Goal: Check status: Check status

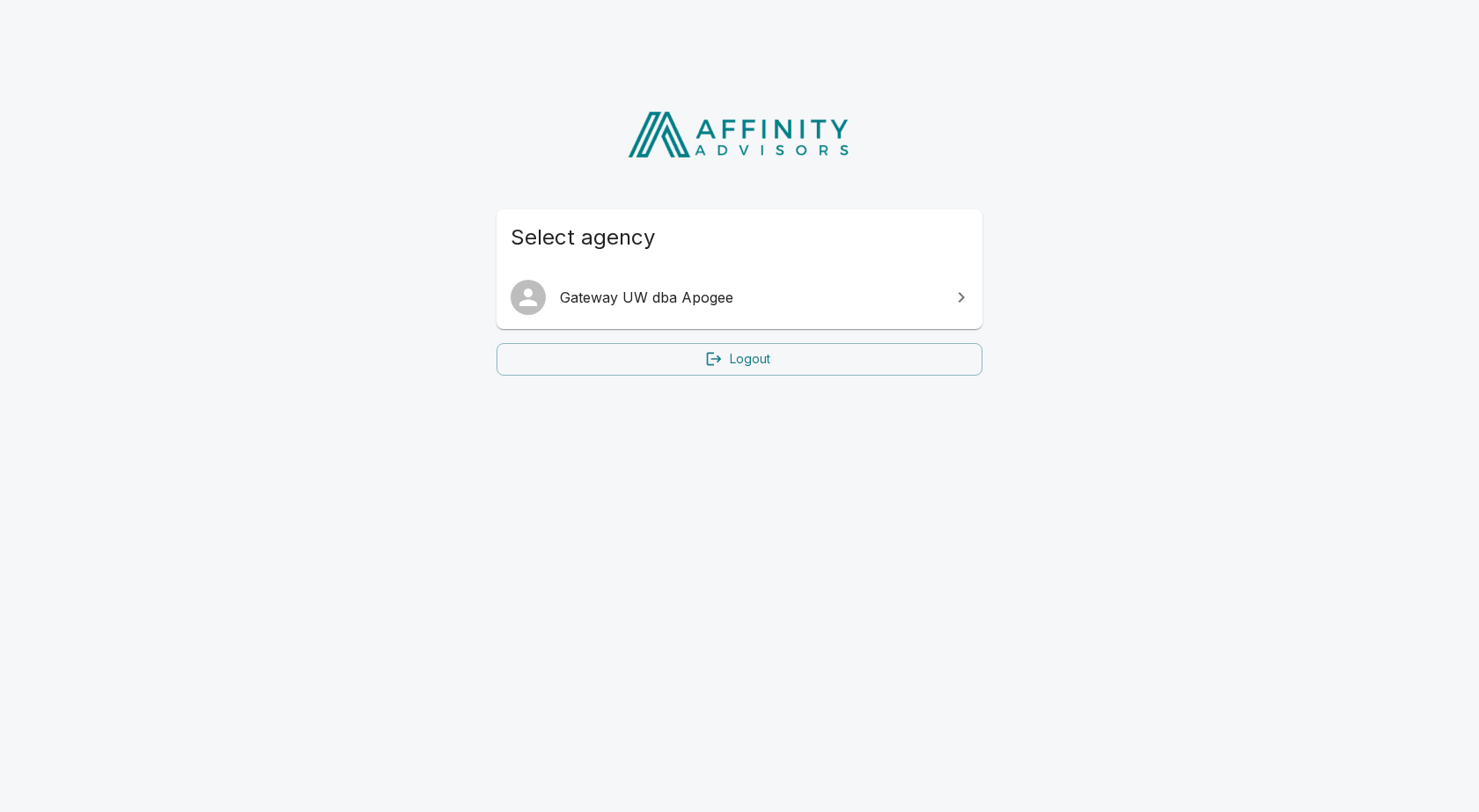
click at [708, 293] on span "Gateway UW dba Apogee" at bounding box center [751, 297] width 381 height 21
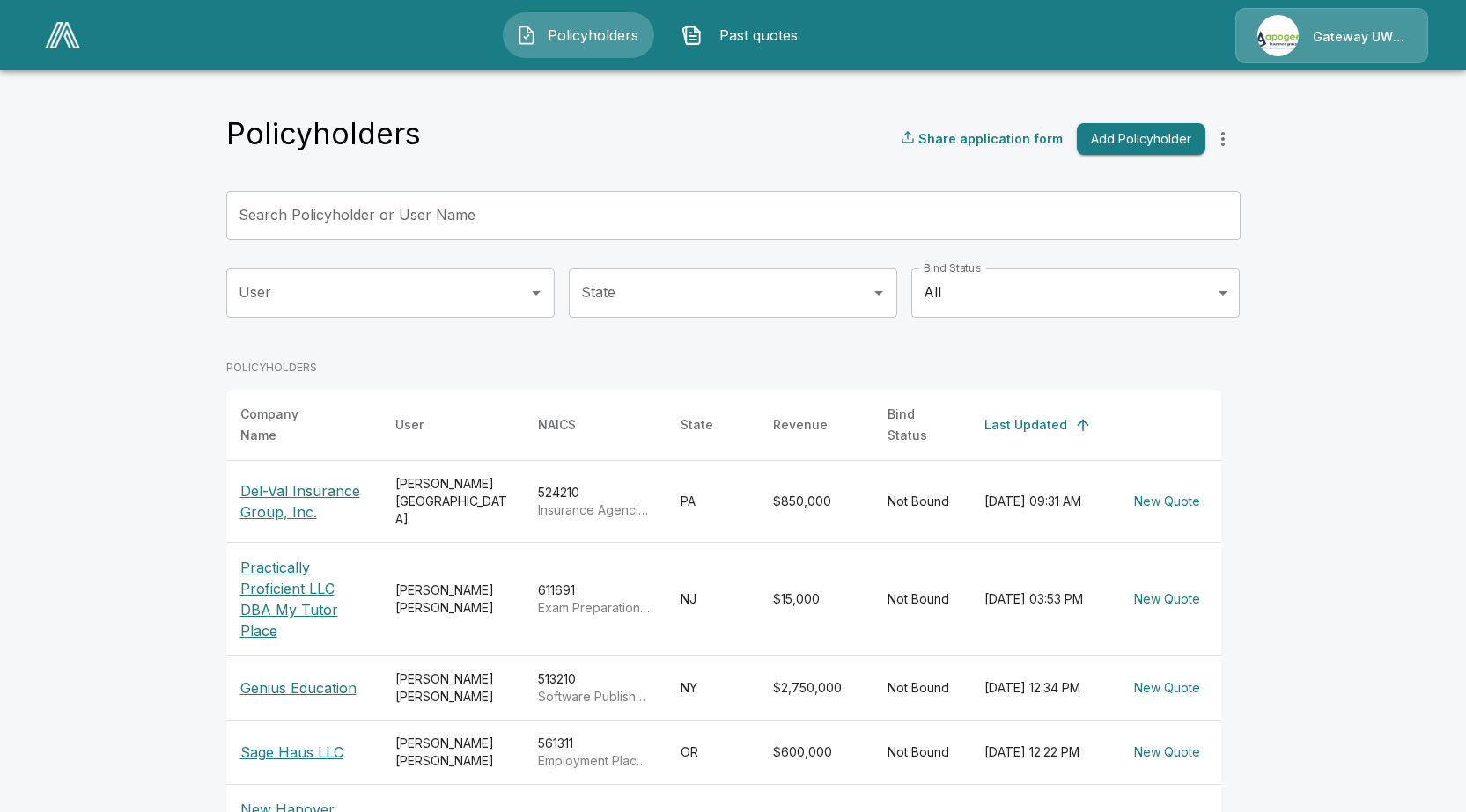
scroll to position [198, 0]
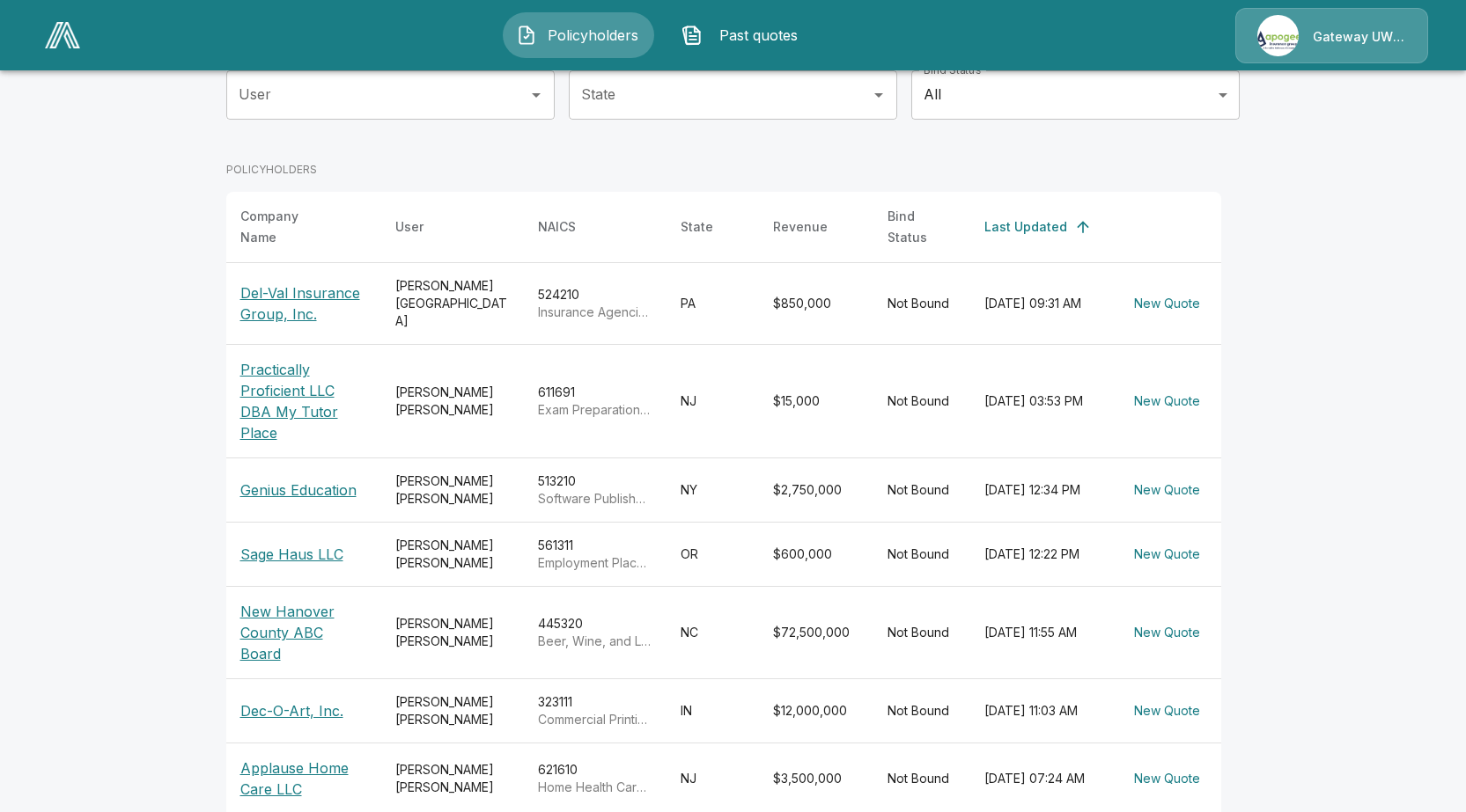
click at [283, 701] on p "Dec-O-Art, Inc." at bounding box center [303, 712] width 127 height 21
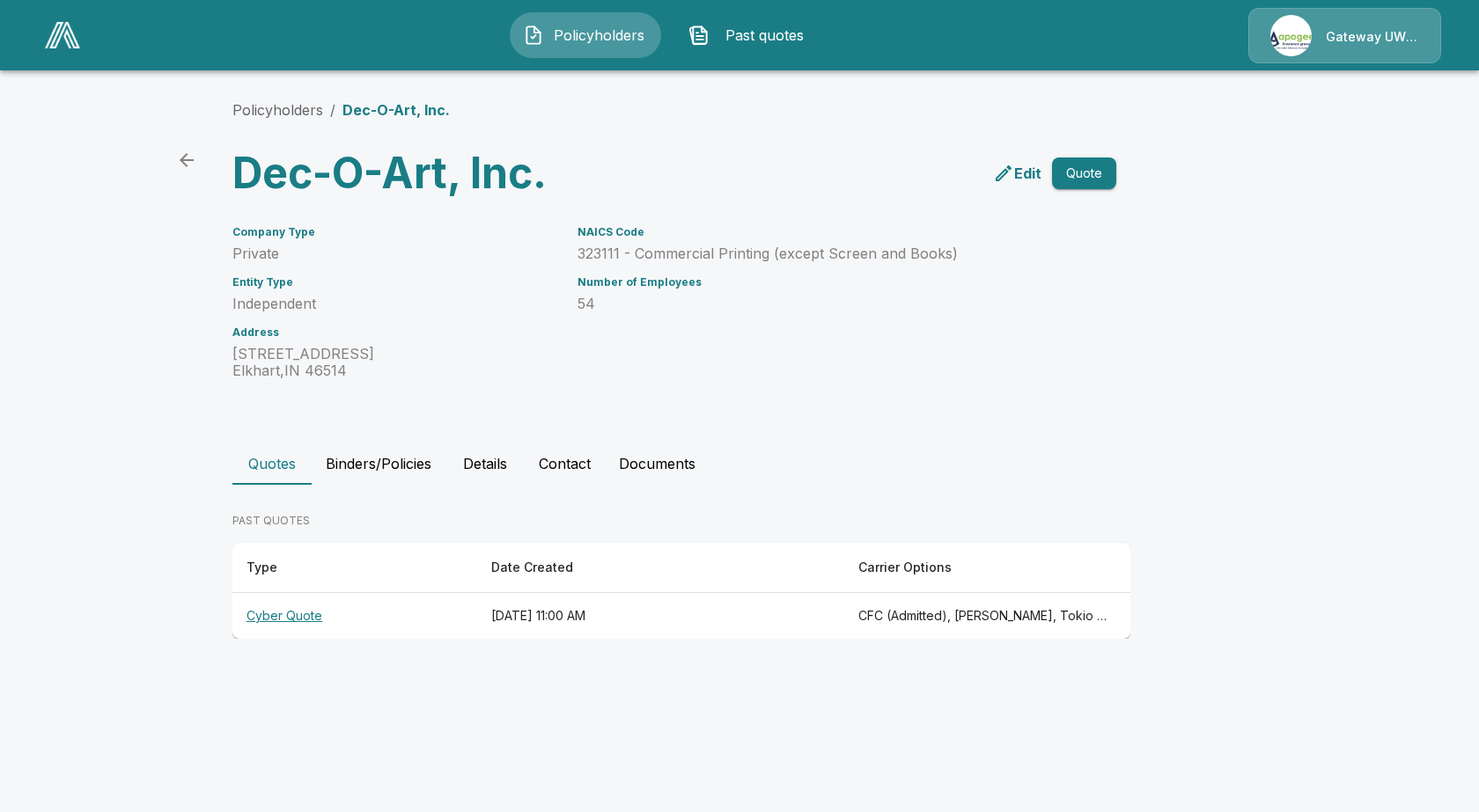
click at [312, 610] on th "Cyber Quote" at bounding box center [355, 616] width 244 height 46
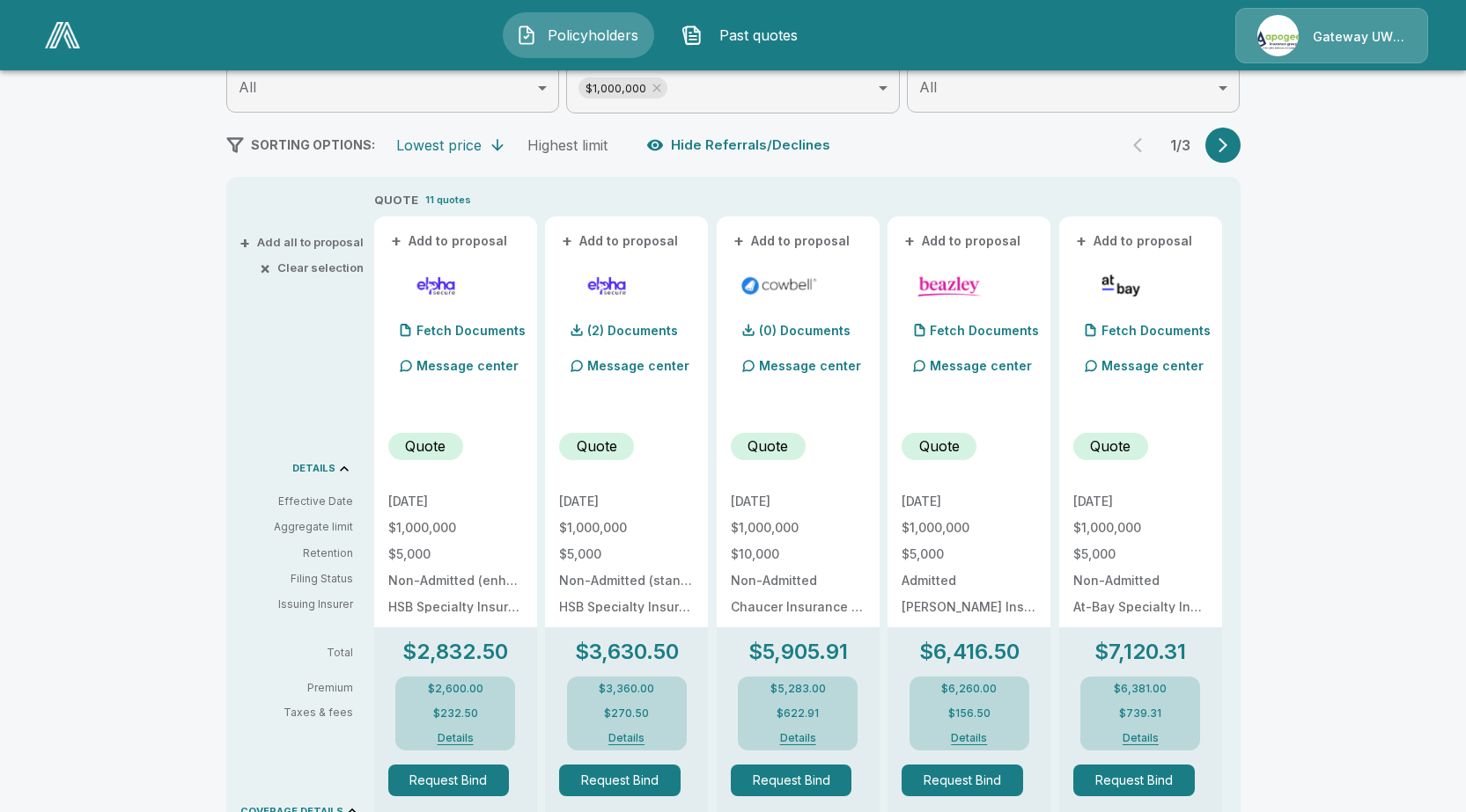
scroll to position [308, 0]
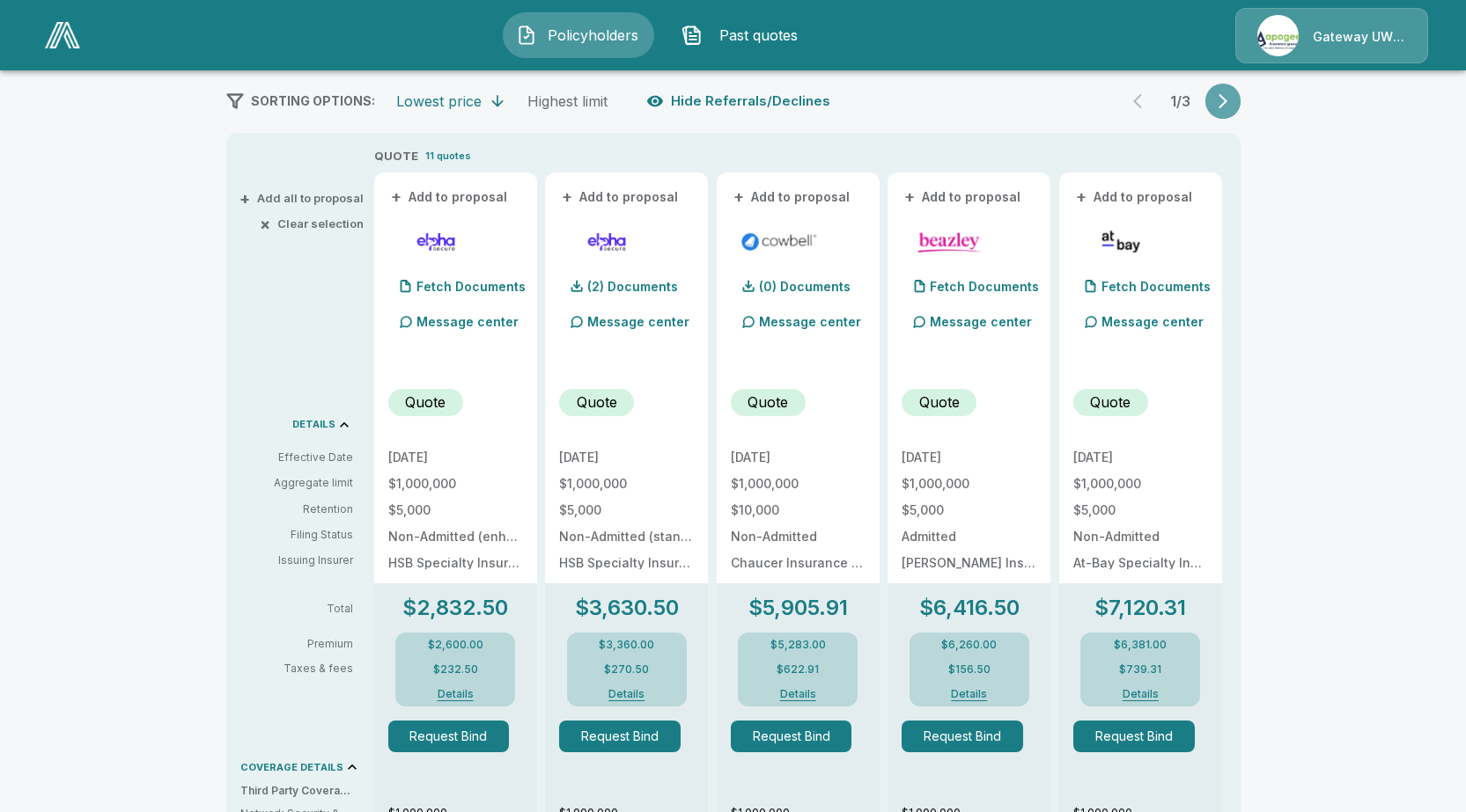
click at [1222, 99] on icon "button" at bounding box center [1223, 101] width 17 height 17
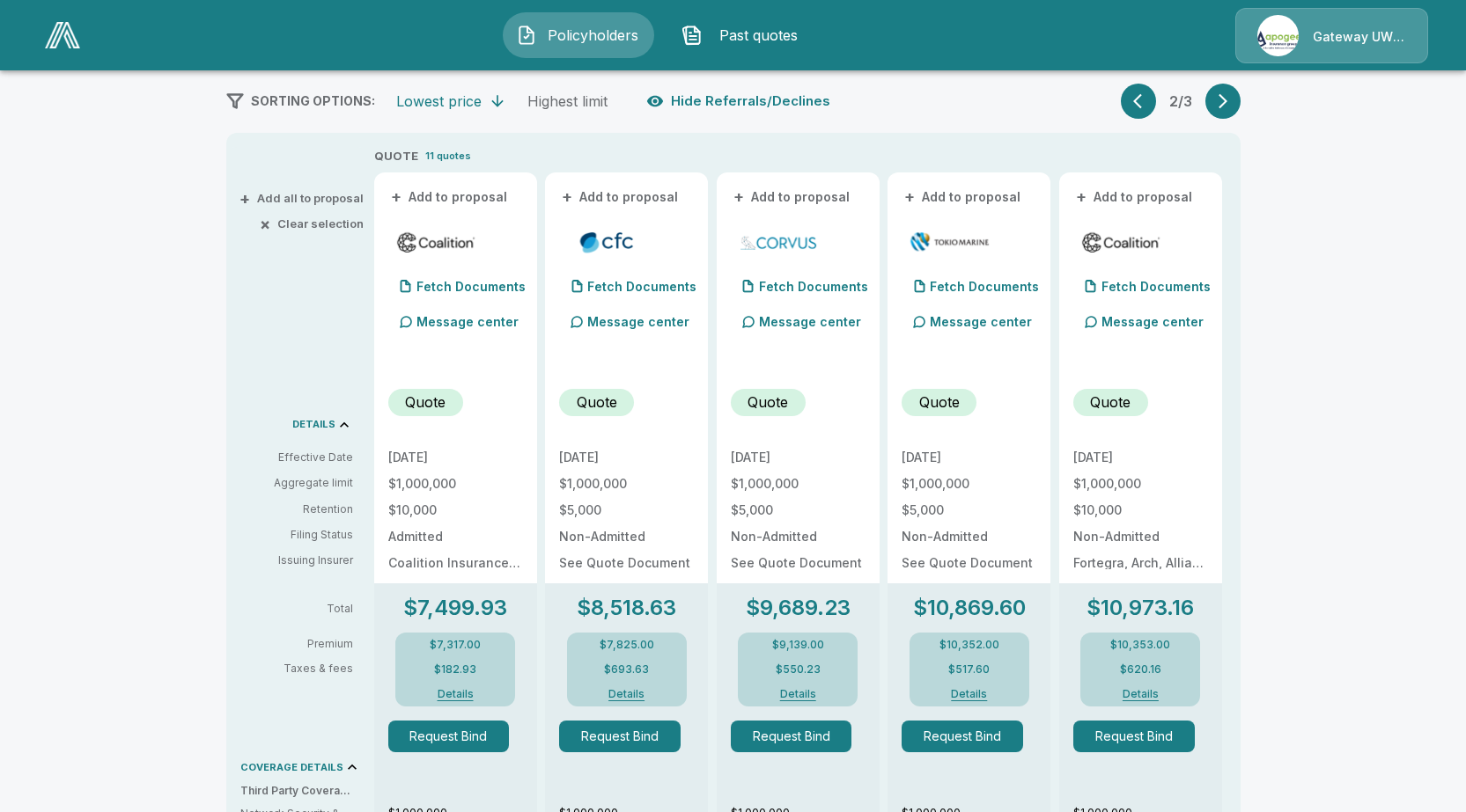
click at [1142, 97] on icon "button" at bounding box center [1142, 101] width 17 height 17
